Goal: Task Accomplishment & Management: Manage account settings

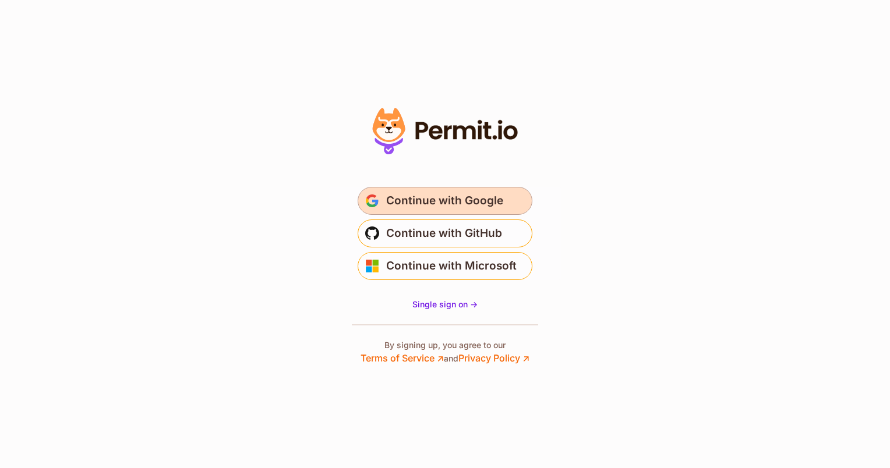
click at [468, 197] on span "Continue with Google" at bounding box center [444, 201] width 117 height 19
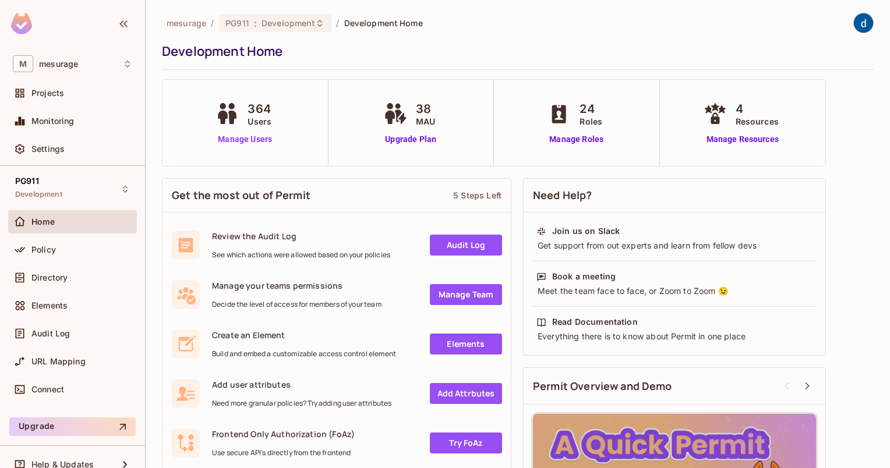
drag, startPoint x: 240, startPoint y: 153, endPoint x: 249, endPoint y: 145, distance: 11.6
click at [240, 153] on div "364 Users Manage Users" at bounding box center [246, 123] width 166 height 86
click at [249, 144] on link "Manage Users" at bounding box center [245, 139] width 65 height 12
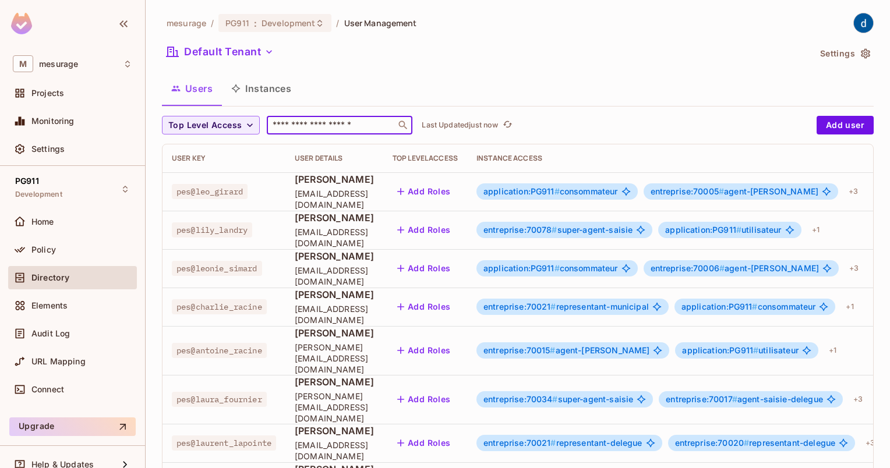
click at [280, 119] on input "text" at bounding box center [331, 125] width 122 height 12
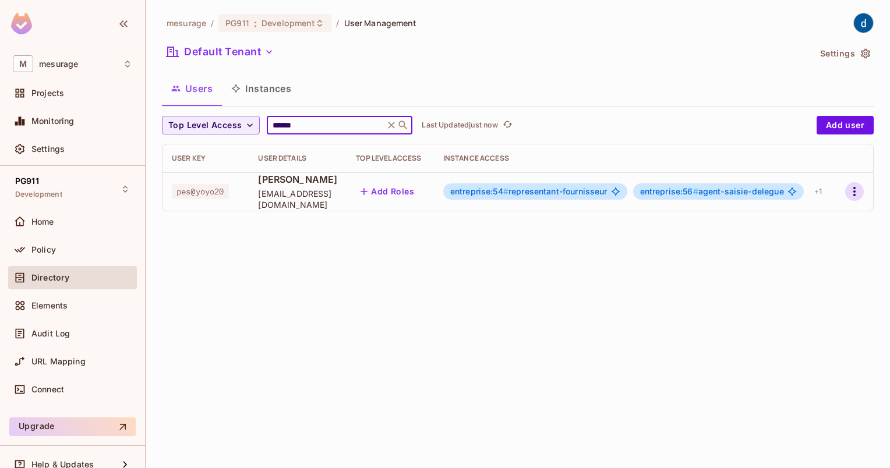
type input "******"
click at [848, 193] on icon "button" at bounding box center [855, 192] width 14 height 14
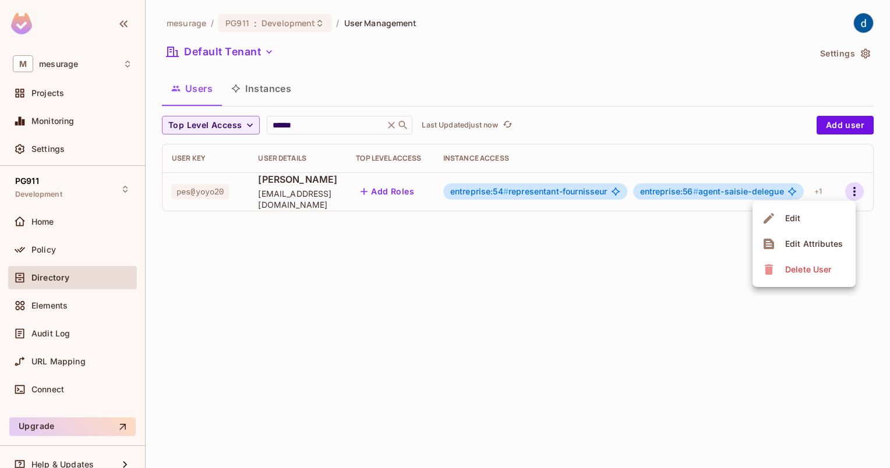
click at [823, 212] on li "Edit" at bounding box center [804, 219] width 103 height 26
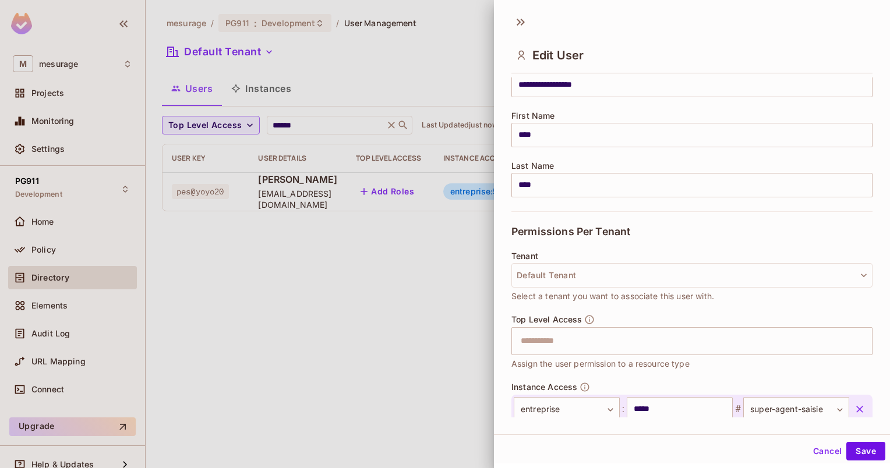
scroll to position [233, 0]
